Goal: Navigation & Orientation: Understand site structure

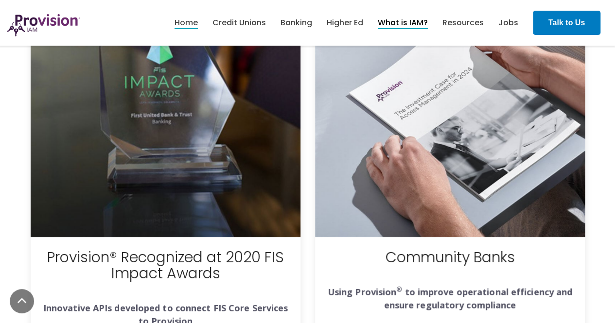
scroll to position [3711, 0]
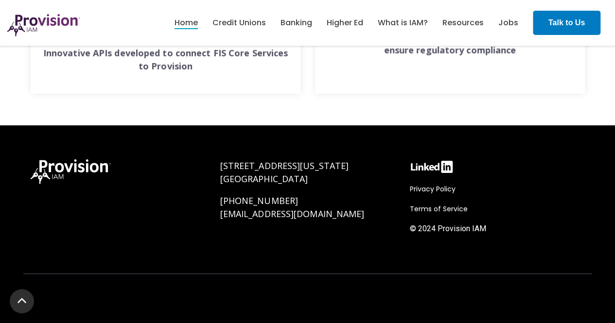
click at [308, 175] on span "[GEOGRAPHIC_DATA]" at bounding box center [264, 179] width 88 height 12
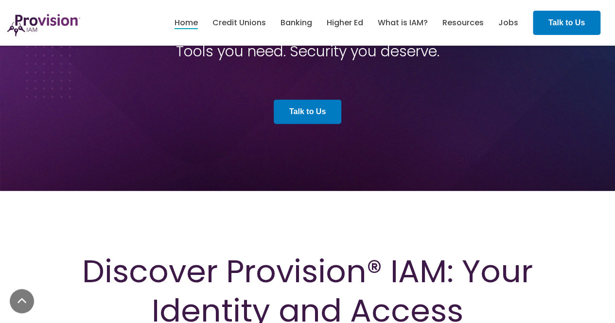
scroll to position [0, 0]
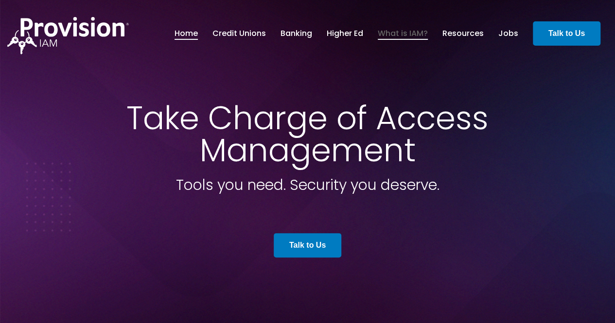
click at [422, 32] on link "What is IAM?" at bounding box center [403, 33] width 50 height 17
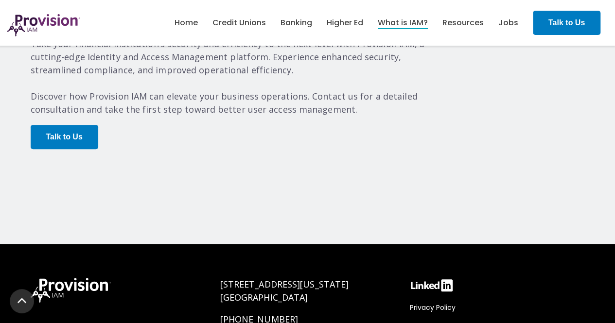
scroll to position [2106, 0]
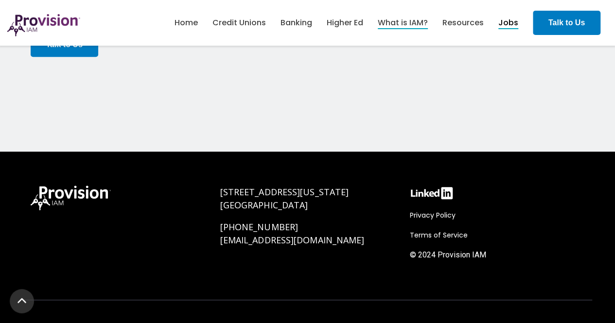
click at [509, 24] on link "Jobs" at bounding box center [508, 23] width 20 height 17
click at [447, 26] on link "Resources" at bounding box center [462, 23] width 41 height 17
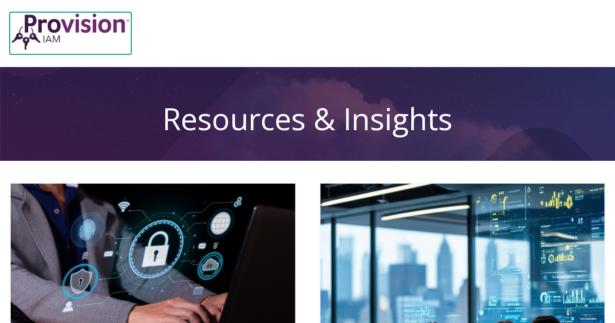
click at [78, 30] on img at bounding box center [71, 31] width 122 height 39
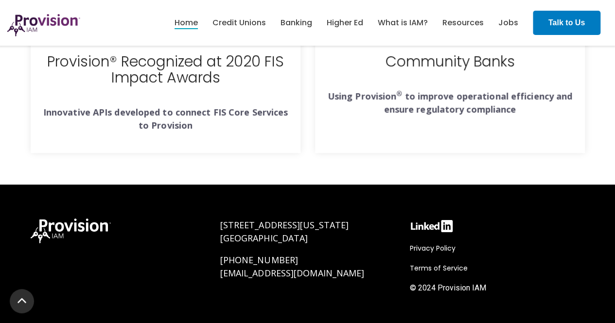
scroll to position [3711, 0]
